Goal: Transaction & Acquisition: Purchase product/service

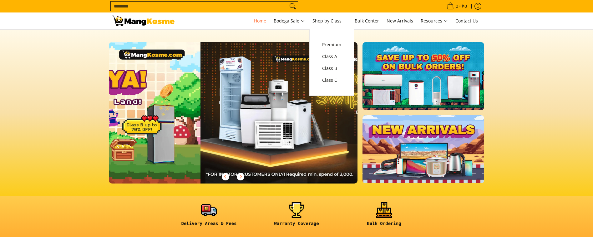
scroll to position [0, 248]
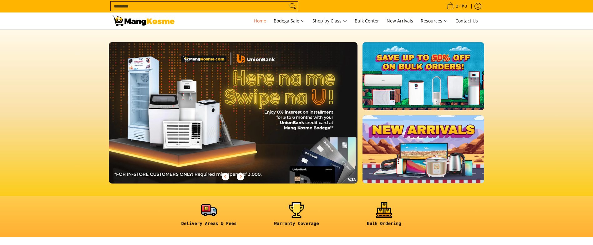
click at [227, 5] on input "Search..." at bounding box center [199, 6] width 177 height 9
type input "******"
click at [288, 2] on button "Search" at bounding box center [293, 6] width 10 height 9
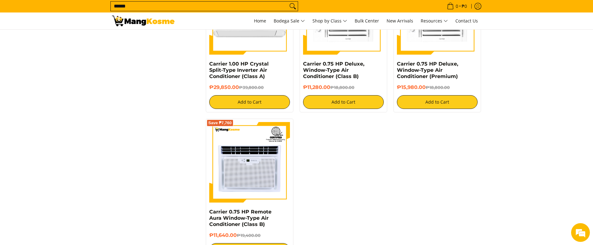
scroll to position [1188, 0]
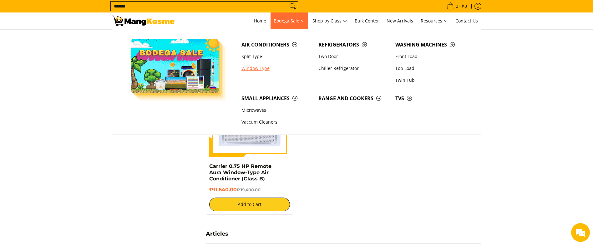
click at [262, 68] on link "Window Type" at bounding box center [276, 69] width 77 height 12
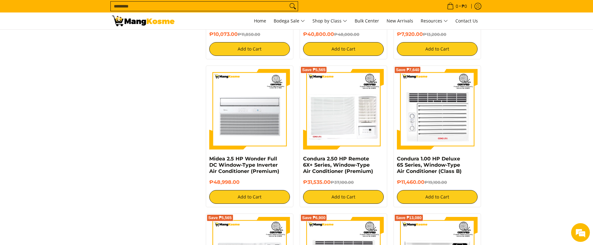
scroll to position [1000, 0]
